Goal: Task Accomplishment & Management: Manage account settings

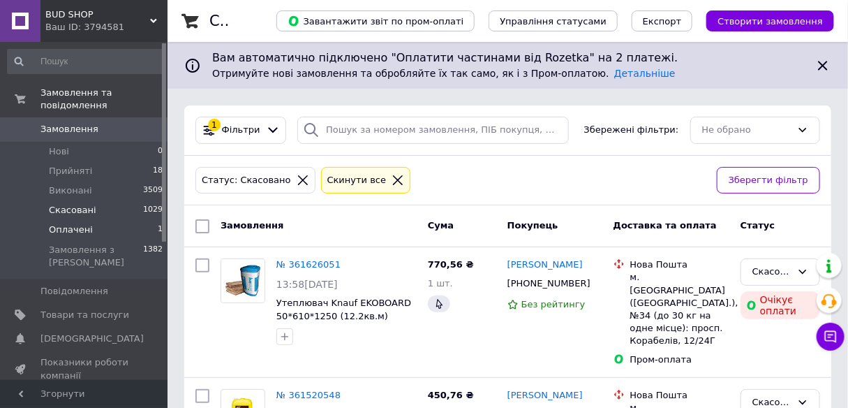
click at [59, 223] on span "Оплачені" at bounding box center [71, 229] width 44 height 13
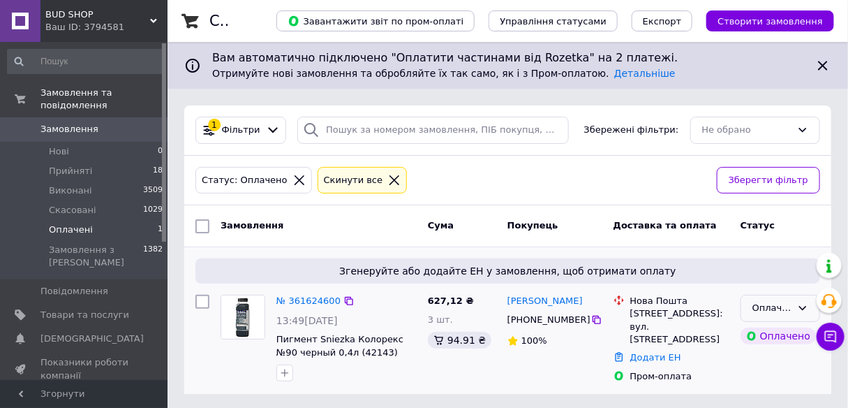
click at [779, 306] on div "Оплачено" at bounding box center [771, 308] width 39 height 15
click at [769, 387] on li "Скасовано" at bounding box center [780, 388] width 78 height 26
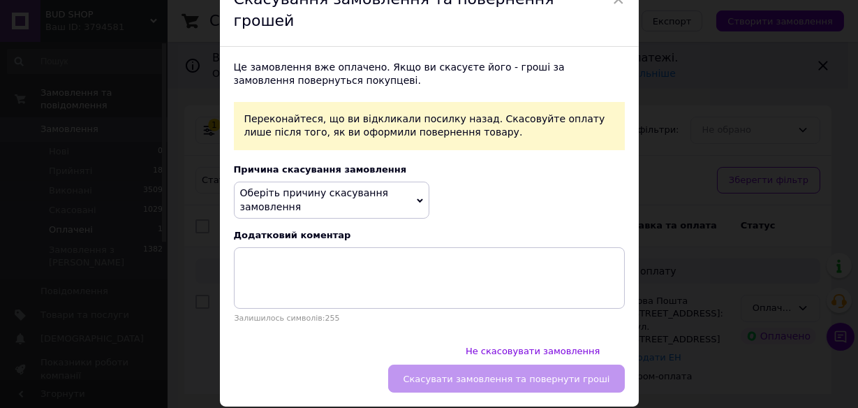
scroll to position [75, 0]
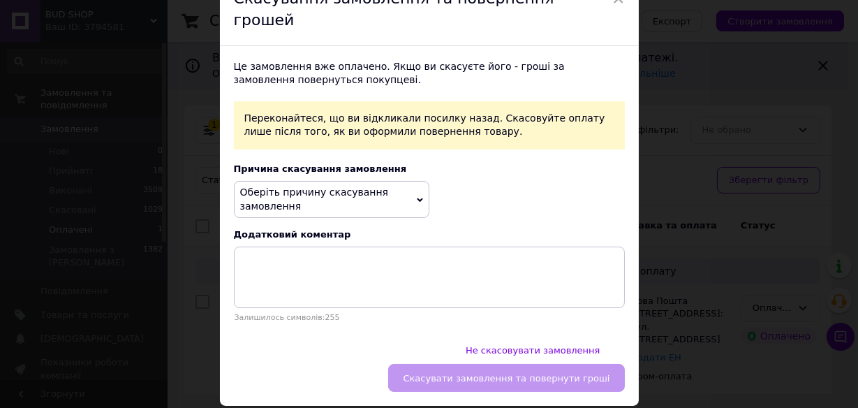
click at [416, 181] on span "Оберіть причину скасування замовлення" at bounding box center [331, 199] width 195 height 37
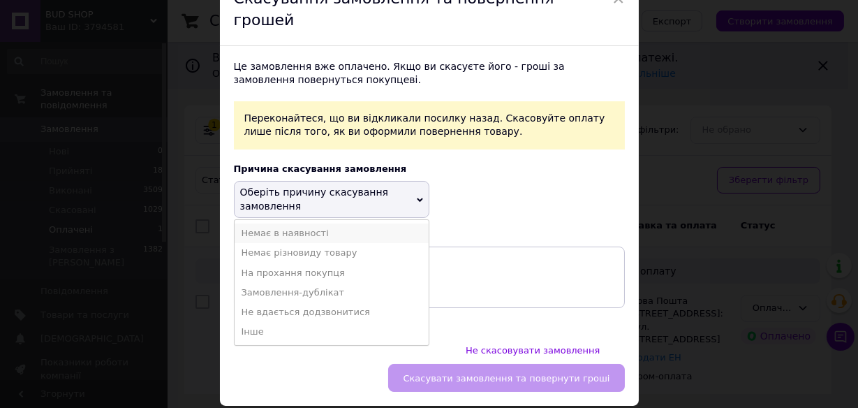
click at [313, 223] on li "Немає в наявності" at bounding box center [331, 233] width 194 height 20
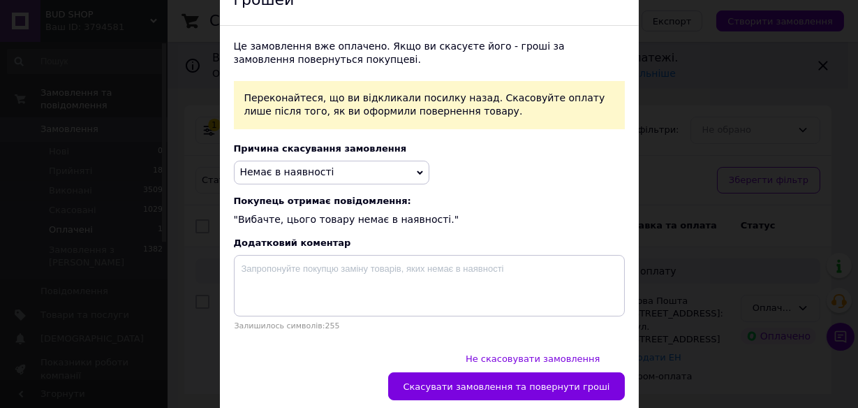
scroll to position [105, 0]
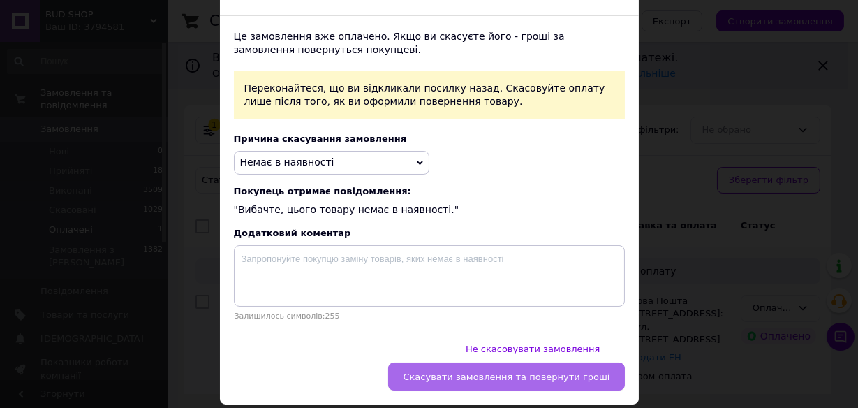
click at [497, 371] on span "Скасувати замовлення та повернути гроші" at bounding box center [506, 376] width 207 height 10
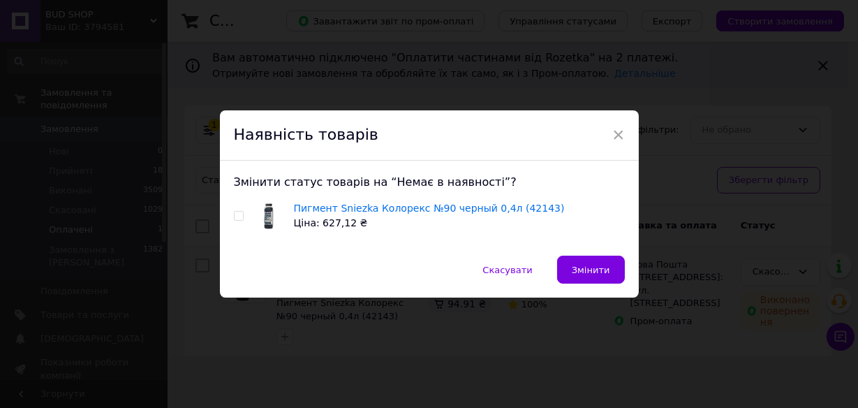
click at [234, 216] on input "checkbox" at bounding box center [238, 215] width 9 height 9
checkbox input "true"
click at [594, 271] on span "Змінити" at bounding box center [591, 269] width 38 height 10
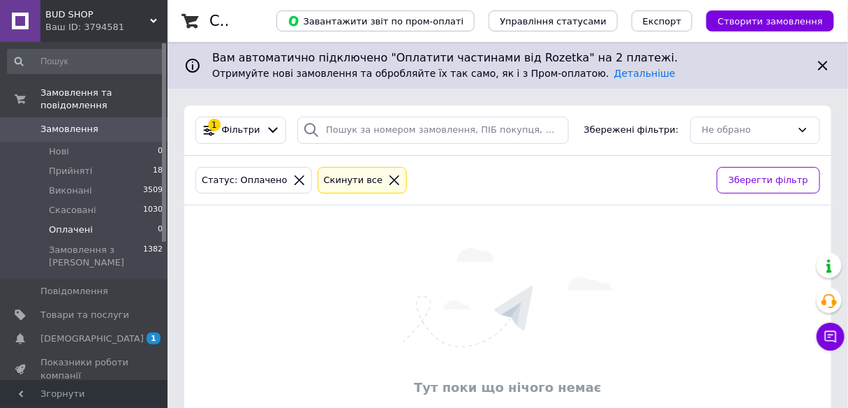
click at [63, 332] on span "[DEMOGRAPHIC_DATA]" at bounding box center [91, 338] width 103 height 13
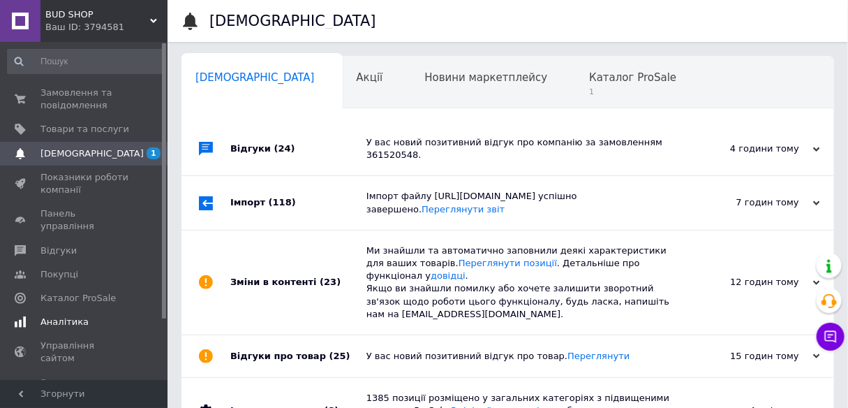
scroll to position [0, 7]
click at [582, 82] on span "Каталог ProSale" at bounding box center [625, 77] width 87 height 13
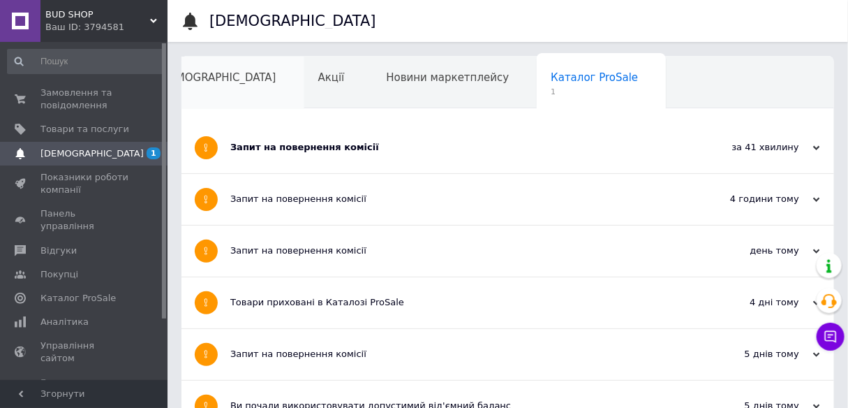
click at [220, 77] on div "[DEMOGRAPHIC_DATA]" at bounding box center [223, 83] width 161 height 53
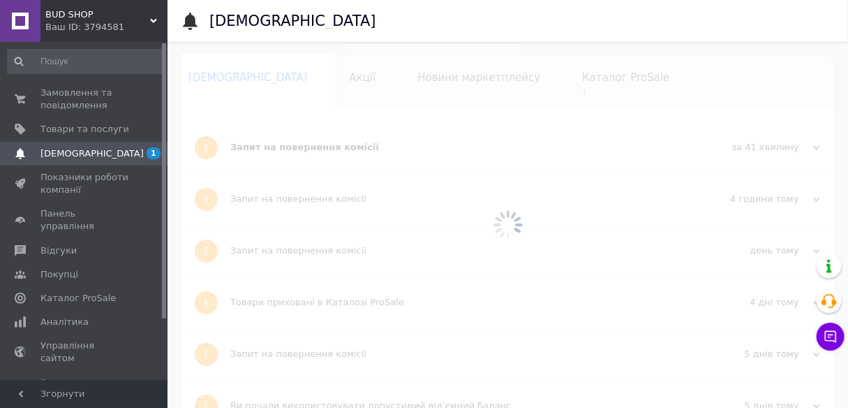
scroll to position [0, 7]
